Goal: Task Accomplishment & Management: Complete application form

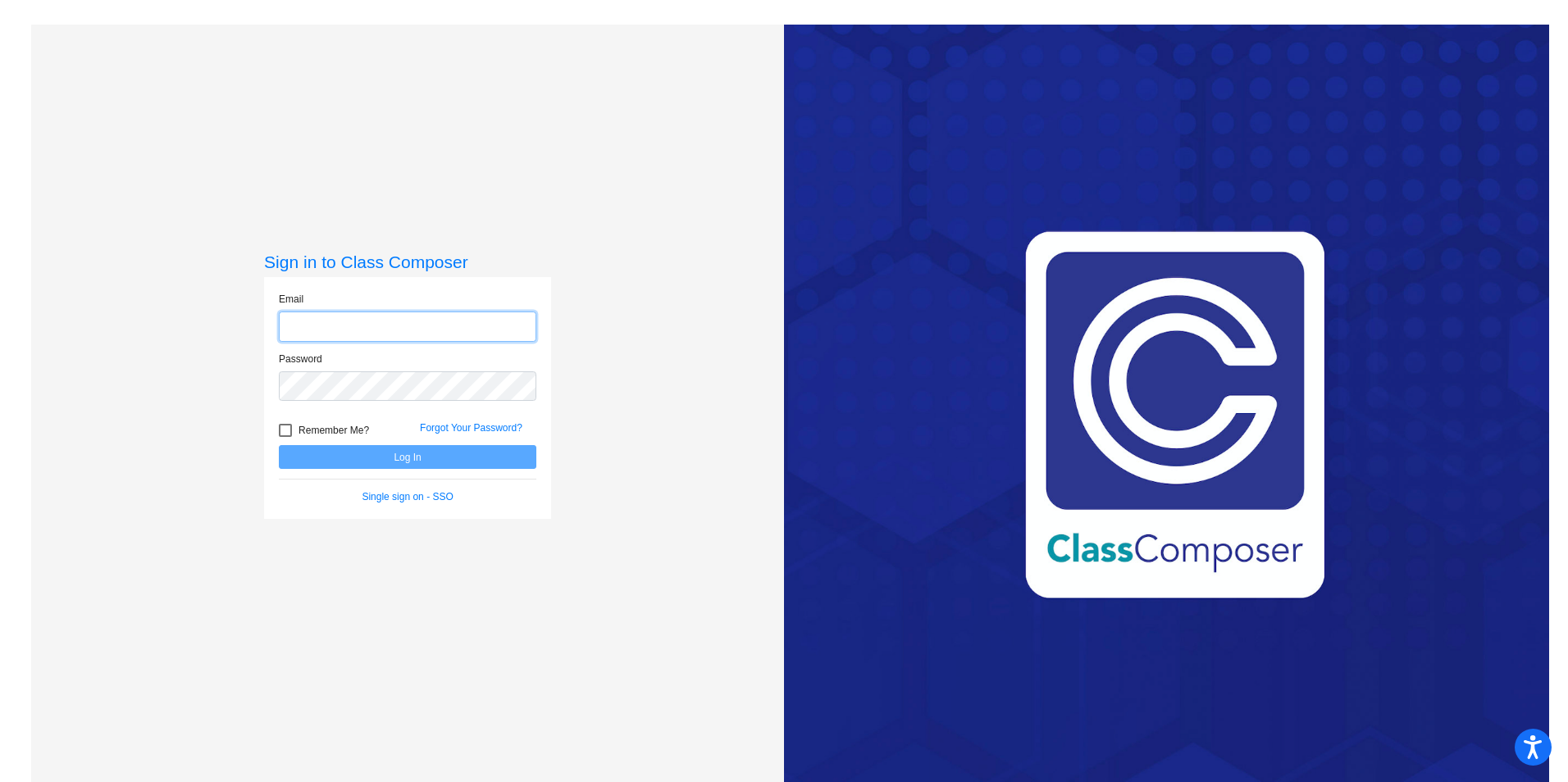
type input "[PERSON_NAME][EMAIL_ADDRESS][PERSON_NAME][DOMAIN_NAME]"
click at [283, 426] on div at bounding box center [285, 430] width 13 height 13
click at [284, 437] on input "Remember Me?" at bounding box center [284, 437] width 1 height 1
checkbox input "true"
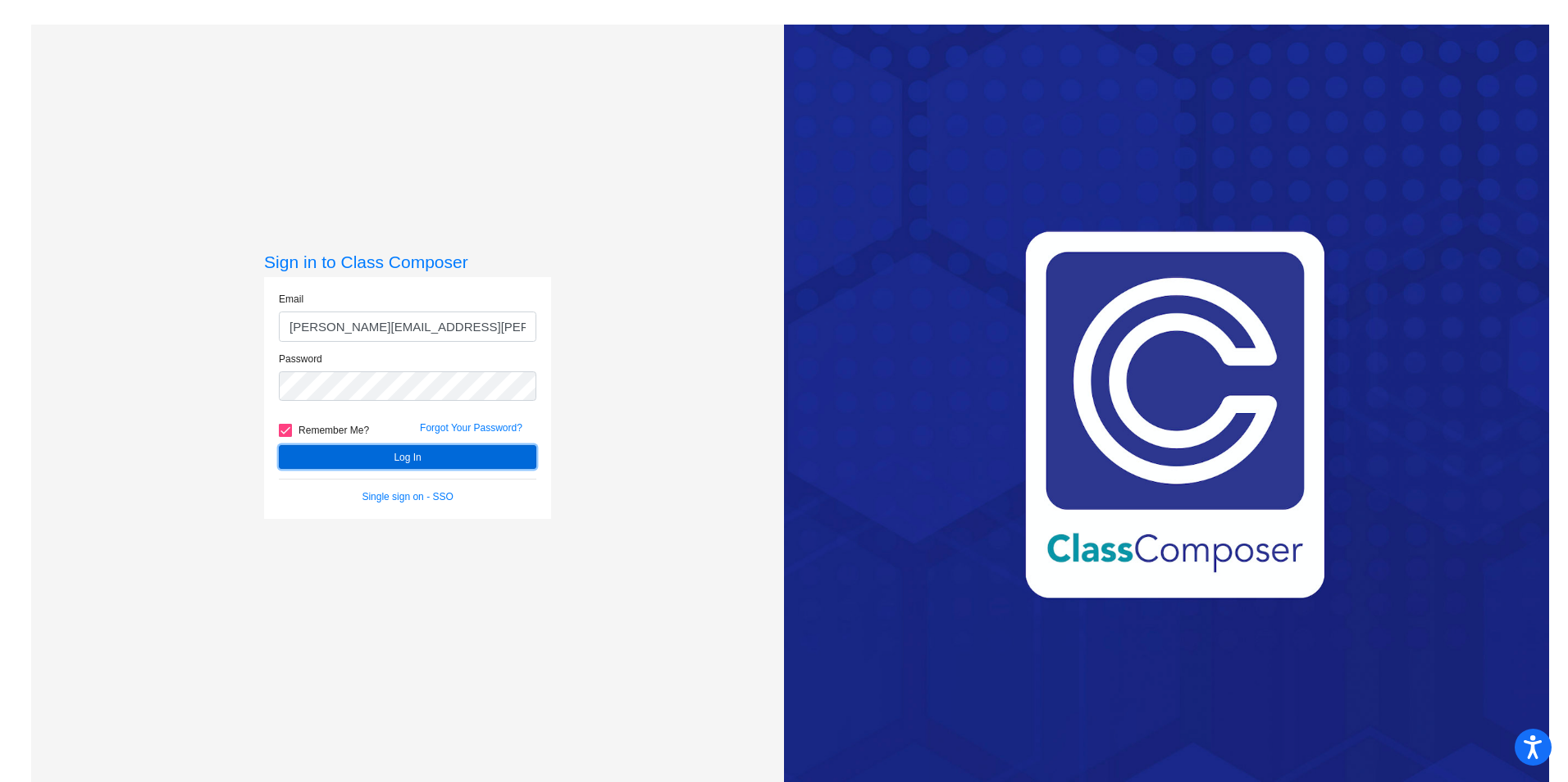
click at [334, 459] on button "Log In" at bounding box center [407, 456] width 257 height 23
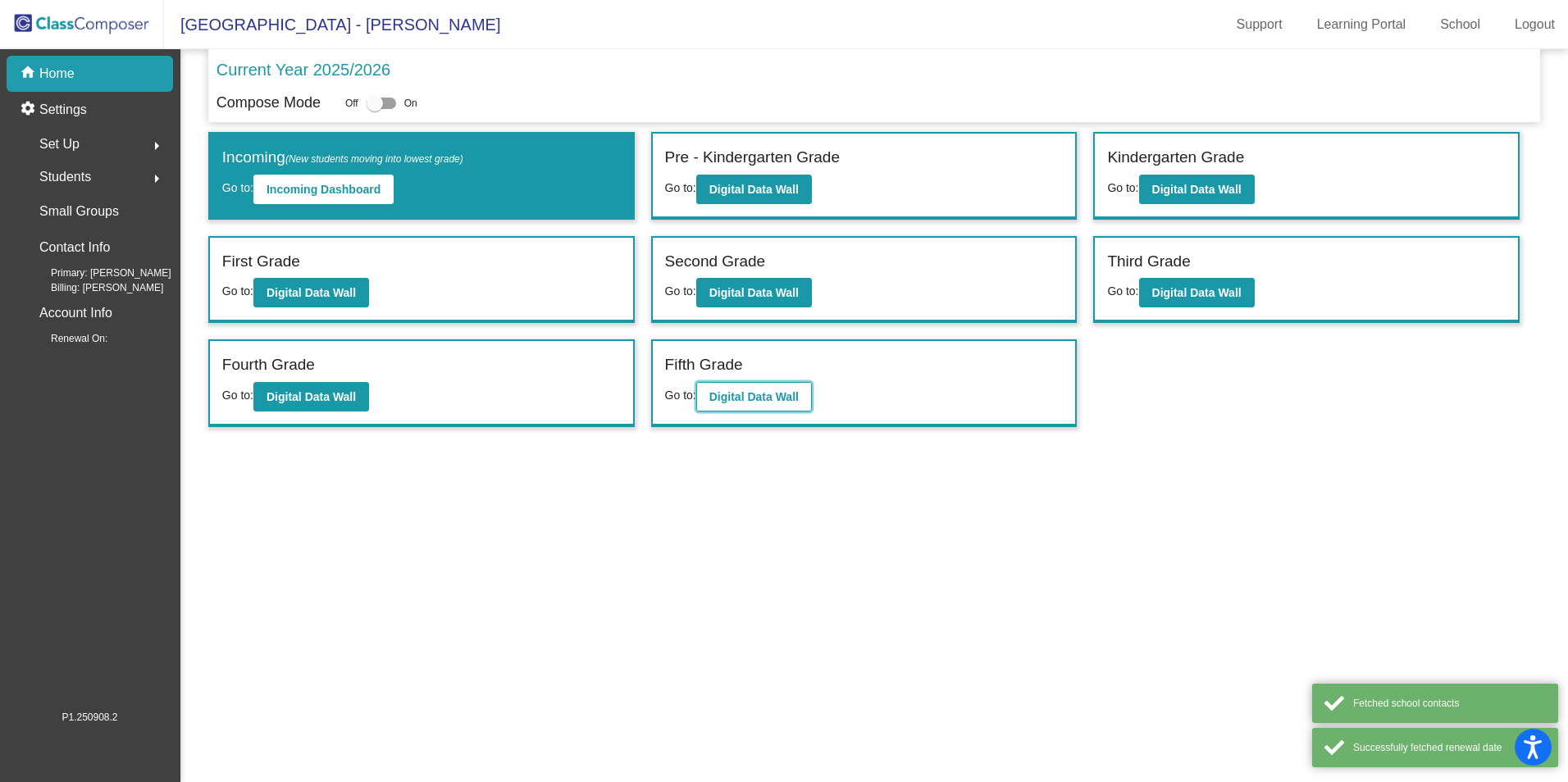
click at [762, 395] on b "Digital Data Wall" at bounding box center [754, 397] width 90 height 13
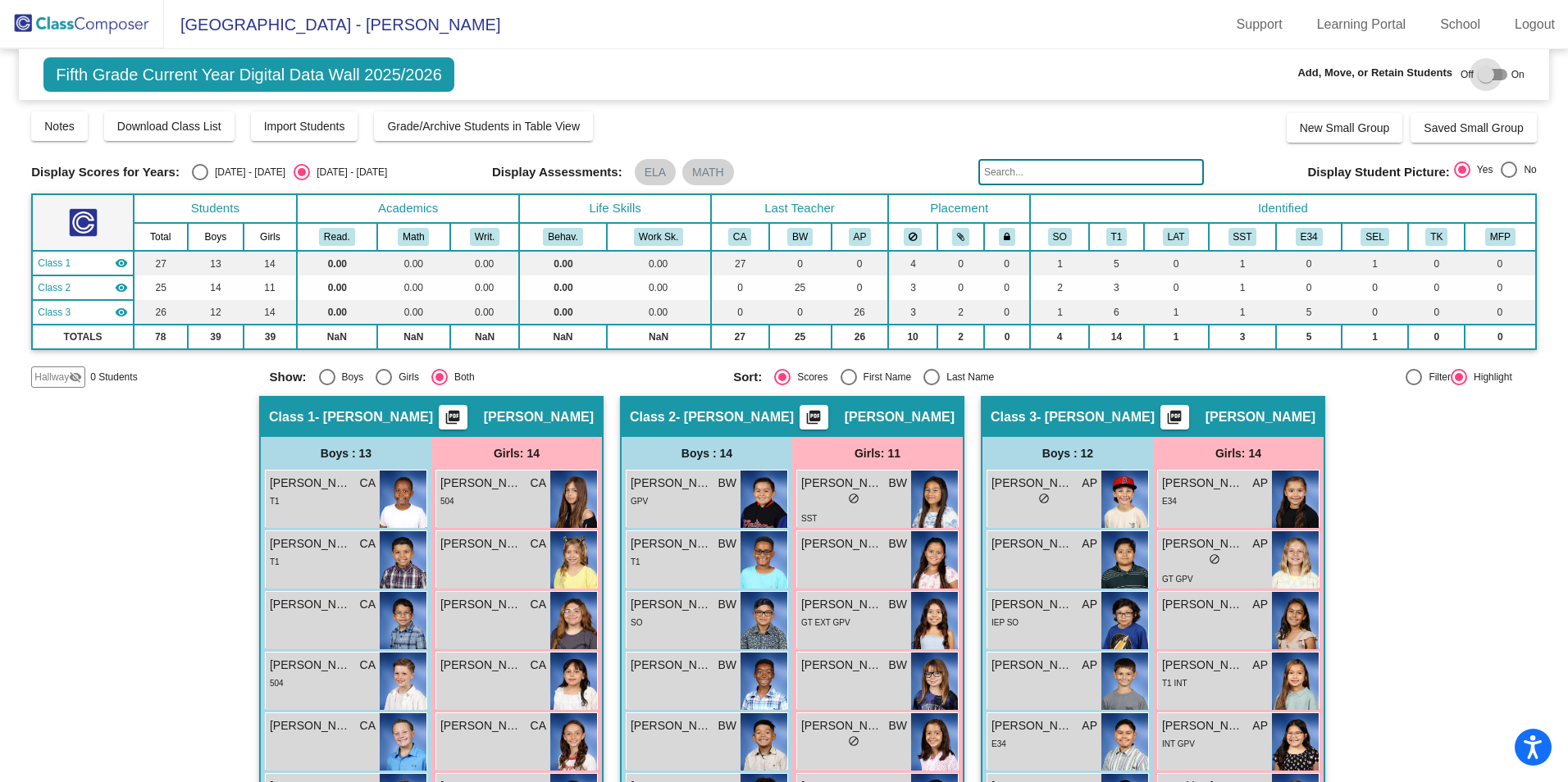
click at [1483, 72] on div at bounding box center [1487, 75] width 17 height 17
checkbox input "true"
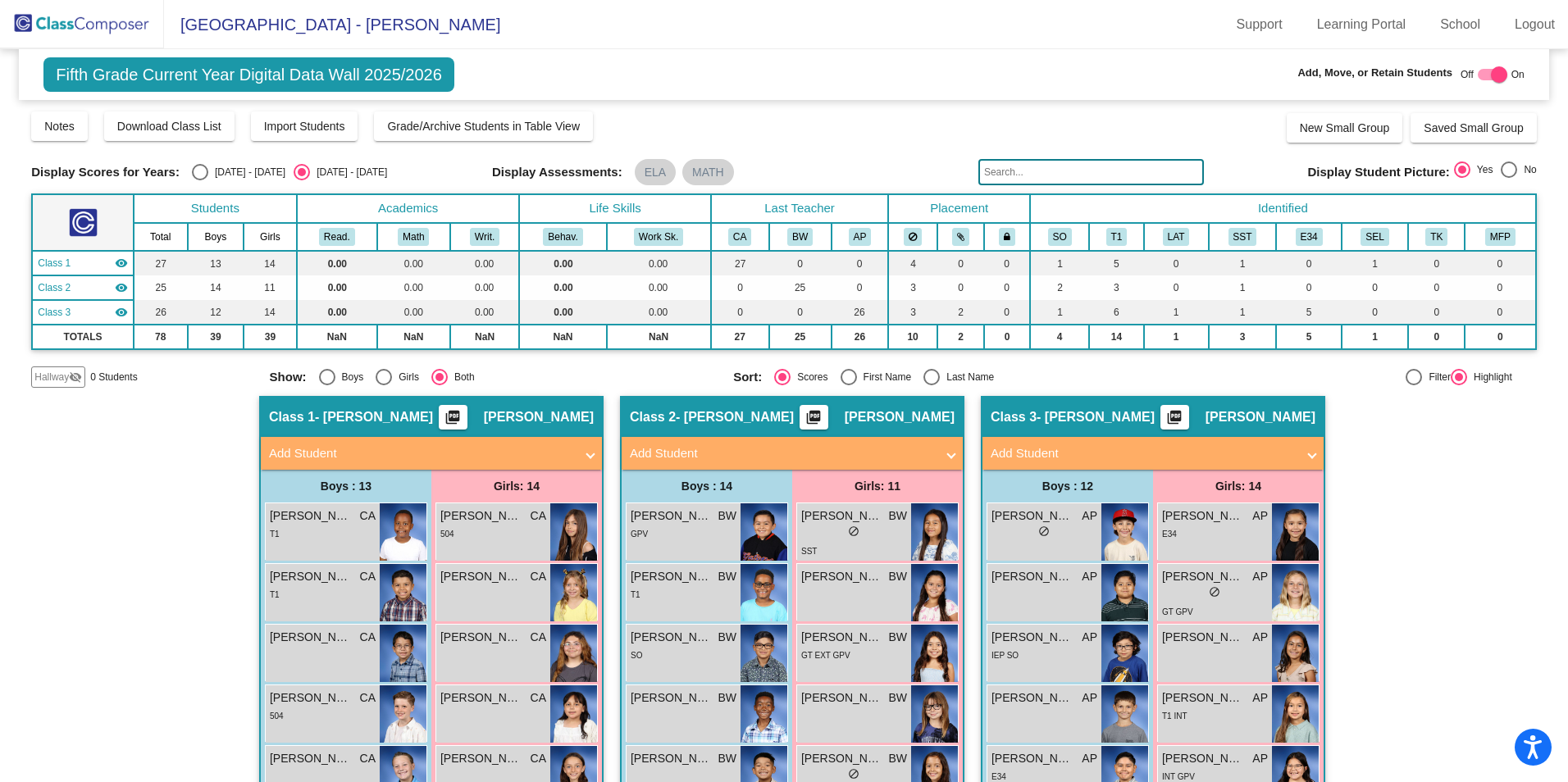
click at [652, 452] on mat-panel-title "Add Student" at bounding box center [782, 454] width 305 height 19
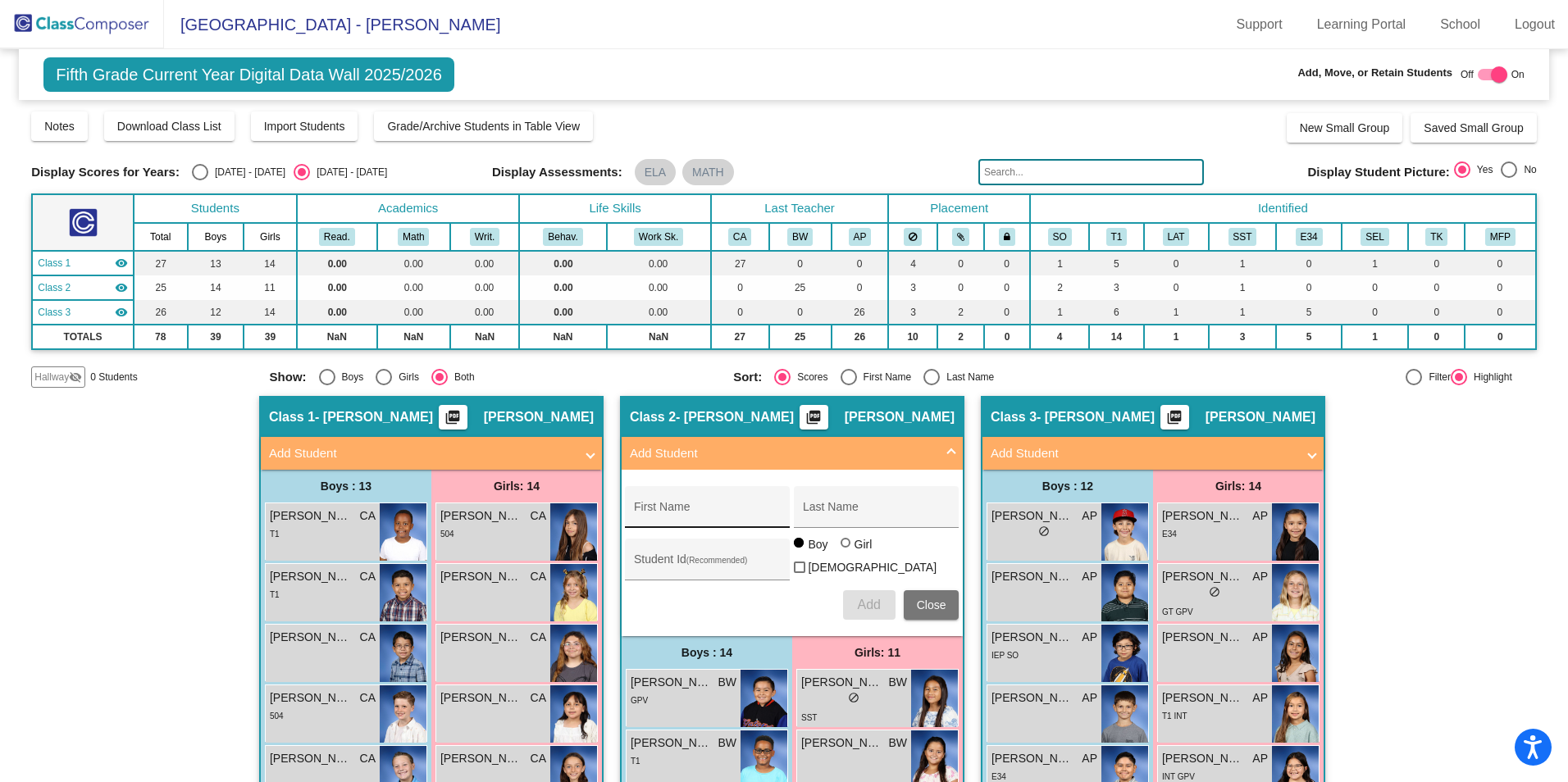
click at [661, 504] on div "First Name" at bounding box center [708, 512] width 148 height 34
type input "[PERSON_NAME]"
click at [843, 590] on button "Add" at bounding box center [869, 605] width 52 height 30
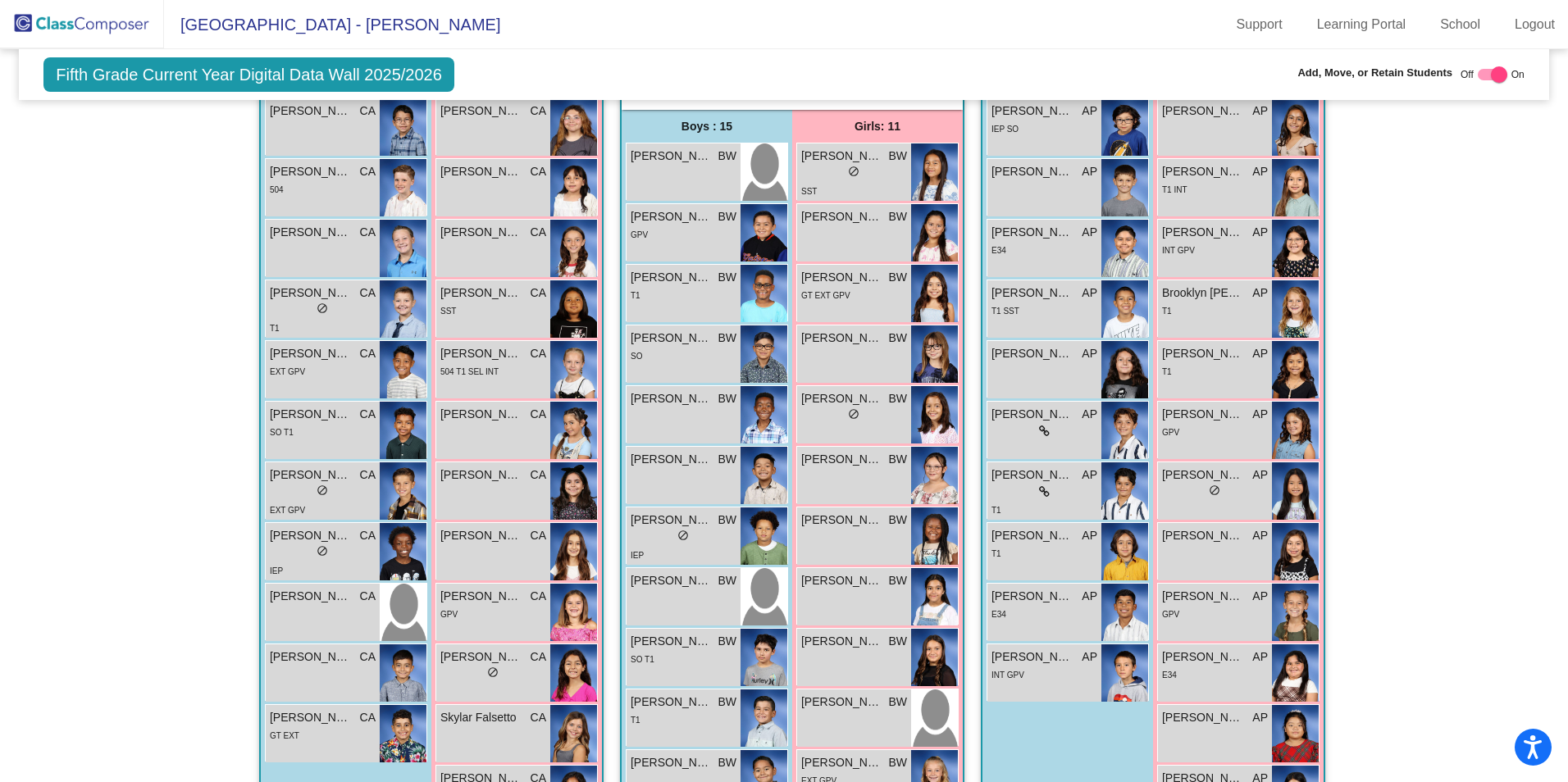
scroll to position [493, 0]
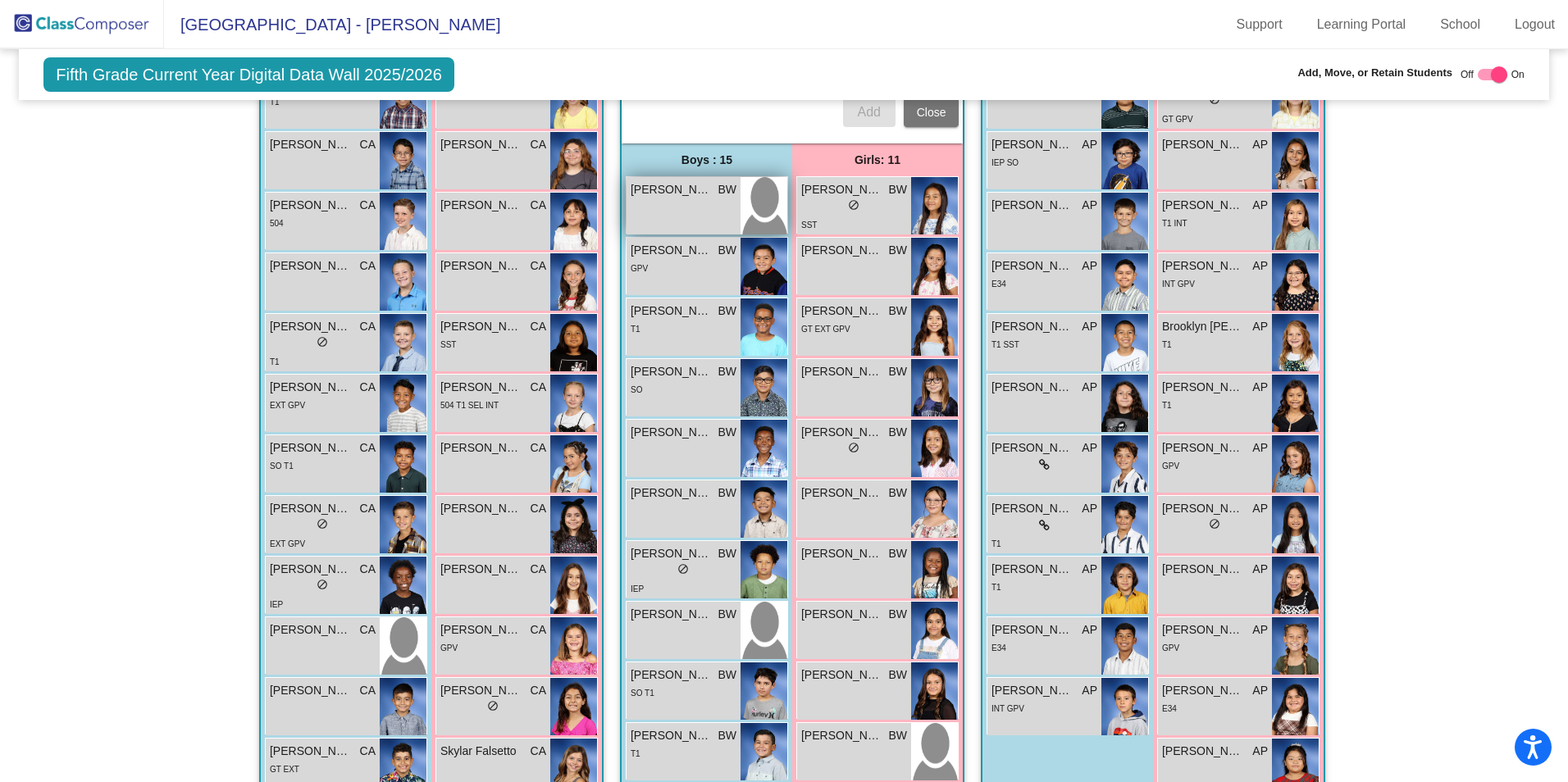
click at [649, 190] on span "[PERSON_NAME]" at bounding box center [672, 190] width 82 height 17
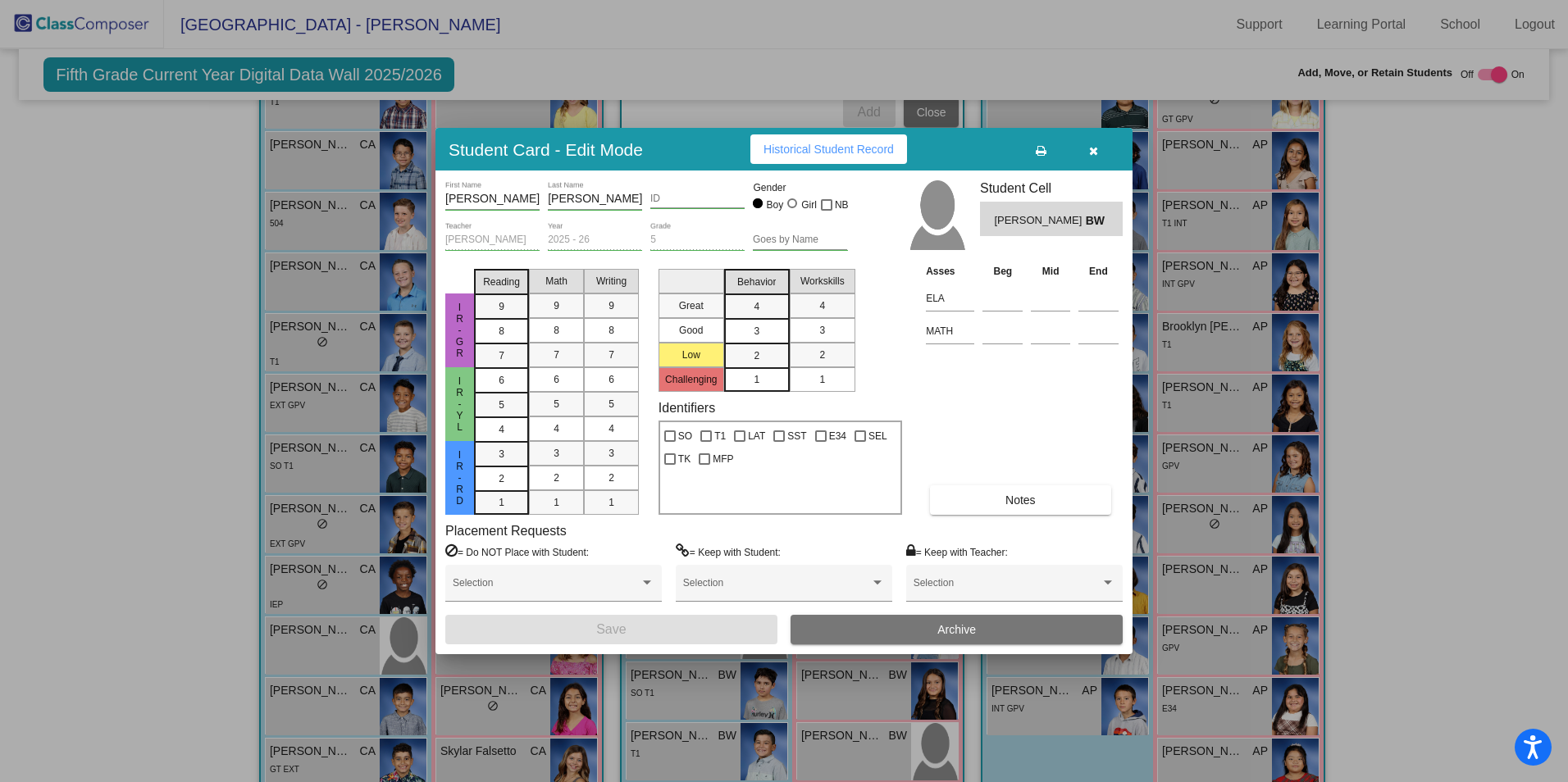
click at [663, 202] on input "ID" at bounding box center [697, 199] width 94 height 11
type input "361648"
click at [637, 631] on button "Save" at bounding box center [611, 630] width 332 height 30
